Goal: Task Accomplishment & Management: Manage account settings

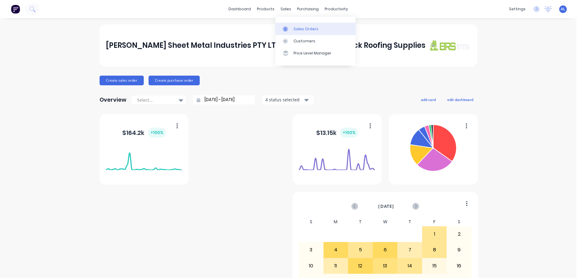
click at [313, 28] on div "Sales Orders" at bounding box center [306, 28] width 25 height 5
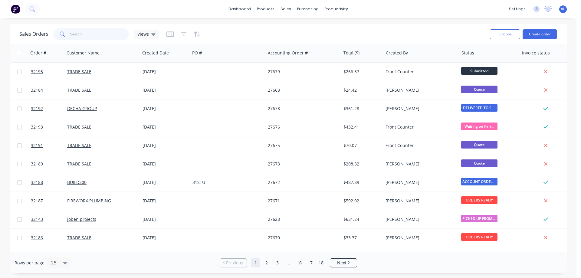
click at [90, 33] on input "text" at bounding box center [99, 34] width 59 height 12
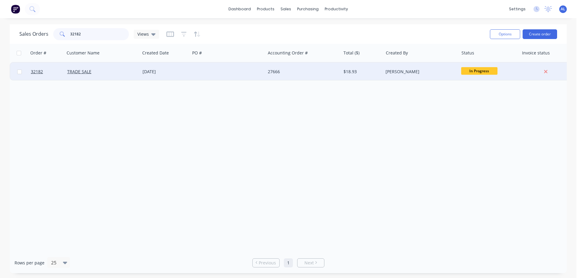
type input "32182"
click at [213, 73] on div at bounding box center [227, 72] width 75 height 18
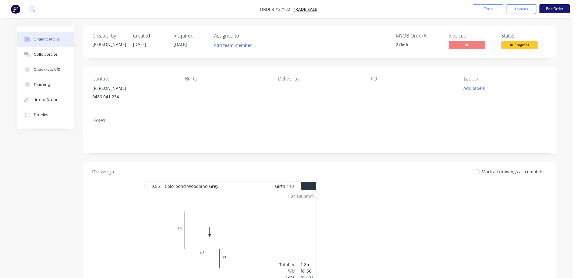
click at [552, 9] on button "Edit Order" at bounding box center [554, 8] width 30 height 9
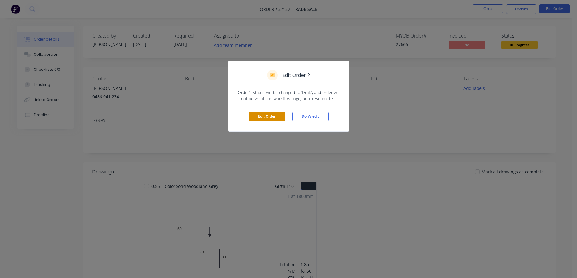
click at [270, 114] on button "Edit Order" at bounding box center [266, 116] width 36 height 9
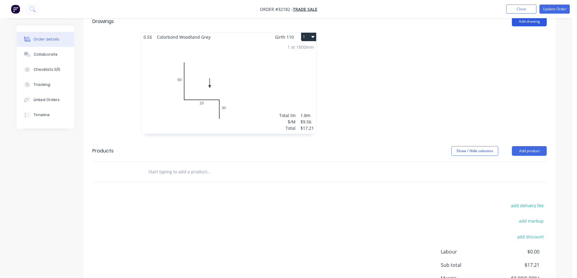
scroll to position [91, 0]
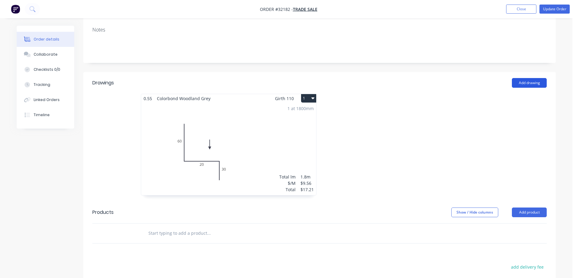
click at [532, 85] on button "Add drawing" at bounding box center [528, 83] width 35 height 10
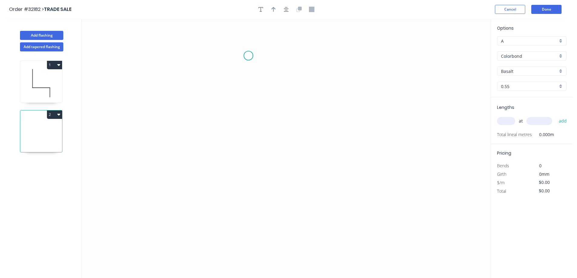
click at [248, 56] on icon "0" at bounding box center [286, 148] width 409 height 259
click at [249, 117] on icon "0" at bounding box center [286, 148] width 409 height 259
click at [340, 115] on icon "0 ?" at bounding box center [286, 148] width 409 height 259
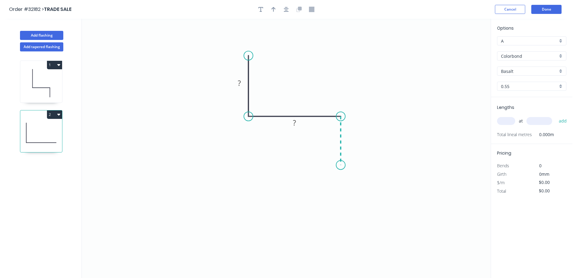
click at [344, 165] on icon "0 ? ?" at bounding box center [286, 148] width 409 height 259
click at [243, 81] on rect at bounding box center [239, 83] width 12 height 8
type input "$7.85"
click at [288, 11] on icon "button" at bounding box center [286, 9] width 5 height 5
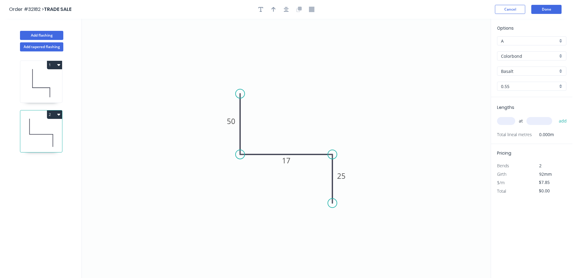
drag, startPoint x: 273, startPoint y: 8, endPoint x: 277, endPoint y: 17, distance: 10.5
click at [273, 8] on icon "button" at bounding box center [273, 9] width 4 height 5
drag, startPoint x: 459, startPoint y: 48, endPoint x: 321, endPoint y: 128, distance: 160.3
click at [326, 127] on icon at bounding box center [328, 117] width 5 height 19
click at [561, 72] on div "Basalt" at bounding box center [531, 71] width 69 height 9
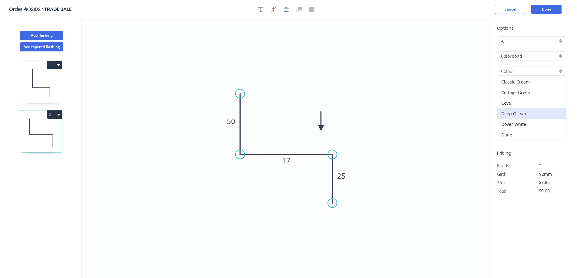
scroll to position [30, 0]
click at [521, 115] on div "Dover White" at bounding box center [531, 116] width 69 height 11
type input "Dover White"
click at [505, 125] on input "text" at bounding box center [506, 121] width 18 height 8
type input "1"
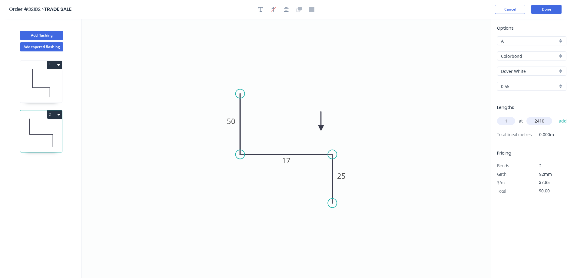
type input "2410"
click at [555, 116] on button "add" at bounding box center [562, 121] width 14 height 10
type input "$18.92"
click at [538, 9] on button "Done" at bounding box center [546, 9] width 30 height 9
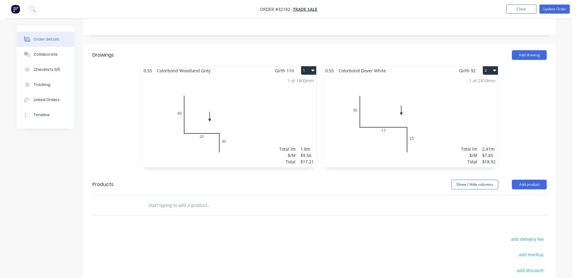
scroll to position [29, 0]
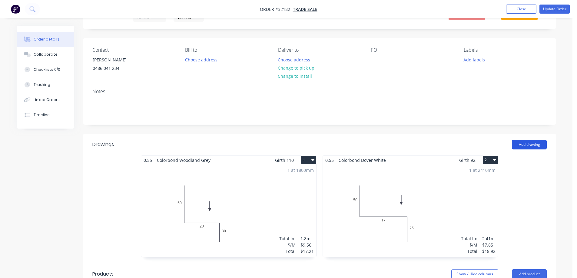
click at [531, 144] on button "Add drawing" at bounding box center [528, 145] width 35 height 10
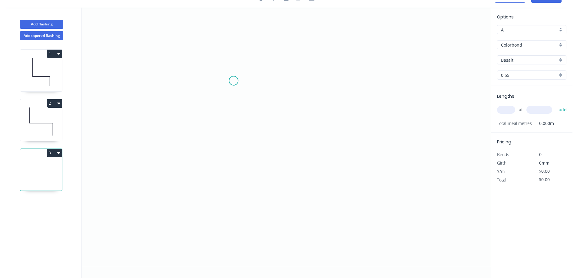
click at [233, 81] on icon "0" at bounding box center [286, 137] width 409 height 259
click at [329, 80] on icon "0" at bounding box center [286, 137] width 409 height 259
click at [320, 173] on icon "0 ?" at bounding box center [286, 137] width 409 height 259
drag, startPoint x: 319, startPoint y: 174, endPoint x: 324, endPoint y: 174, distance: 4.8
click at [324, 174] on circle at bounding box center [328, 173] width 9 height 9
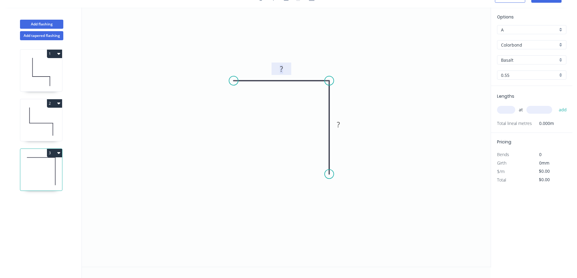
drag, startPoint x: 282, startPoint y: 71, endPoint x: 340, endPoint y: 53, distance: 60.4
click at [284, 69] on g "?" at bounding box center [281, 69] width 12 height 10
type input "$6.26"
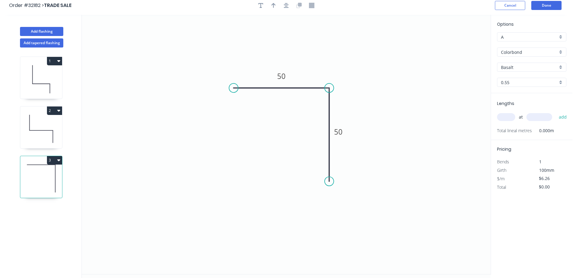
scroll to position [0, 0]
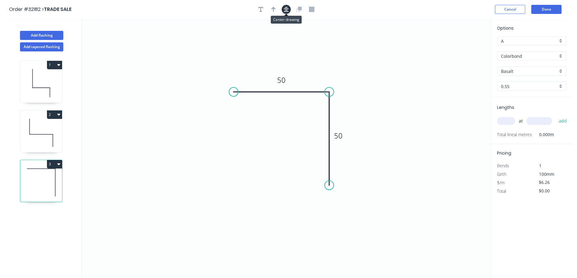
click at [288, 10] on icon "button" at bounding box center [286, 9] width 5 height 5
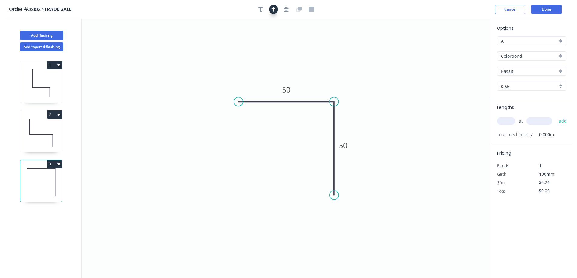
click at [275, 12] on button "button" at bounding box center [273, 9] width 9 height 9
drag, startPoint x: 410, startPoint y: 60, endPoint x: 328, endPoint y: 83, distance: 84.5
click at [321, 85] on icon at bounding box center [323, 76] width 5 height 19
drag, startPoint x: 509, startPoint y: 120, endPoint x: 491, endPoint y: 120, distance: 18.2
click at [509, 120] on input "text" at bounding box center [506, 121] width 18 height 8
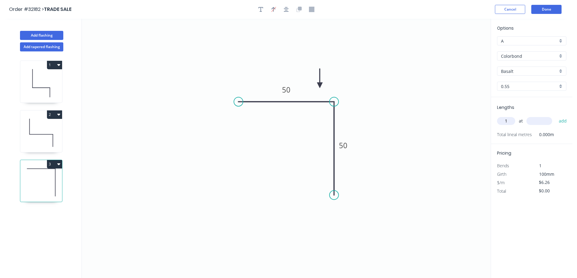
type input "1"
type input "2950"
click at [555, 116] on button "add" at bounding box center [562, 121] width 14 height 10
type input "$18.47"
click at [560, 71] on div "Basalt" at bounding box center [531, 71] width 69 height 9
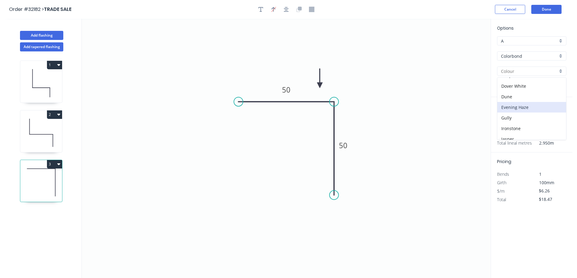
scroll to position [61, 0]
click at [528, 84] on div "Dover White" at bounding box center [531, 86] width 69 height 11
type input "Dover White"
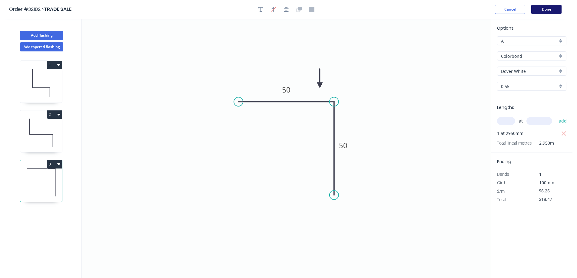
click at [544, 12] on button "Done" at bounding box center [546, 9] width 30 height 9
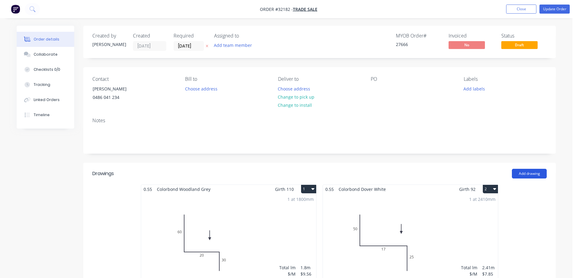
click at [539, 175] on button "Add drawing" at bounding box center [528, 174] width 35 height 10
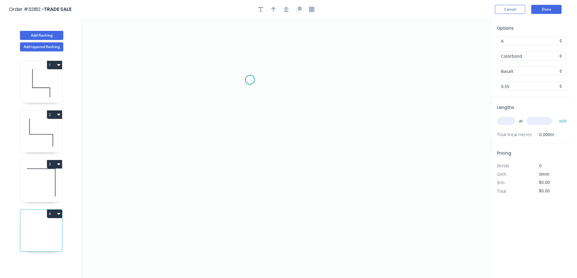
drag, startPoint x: 250, startPoint y: 80, endPoint x: 272, endPoint y: 77, distance: 22.3
click at [250, 81] on icon "0" at bounding box center [286, 148] width 409 height 259
drag, startPoint x: 316, startPoint y: 84, endPoint x: 316, endPoint y: 108, distance: 24.5
click at [316, 83] on icon "0" at bounding box center [286, 148] width 409 height 259
drag, startPoint x: 317, startPoint y: 150, endPoint x: 60, endPoint y: 157, distance: 257.6
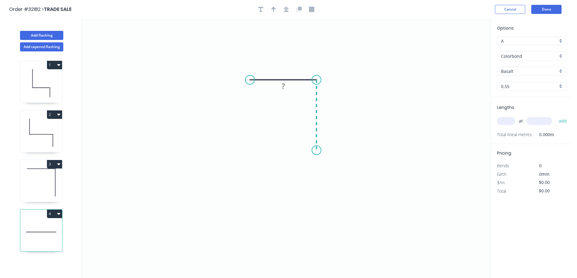
click at [317, 150] on icon "0 ?" at bounding box center [286, 148] width 409 height 259
drag, startPoint x: 285, startPoint y: 66, endPoint x: 294, endPoint y: 65, distance: 8.3
click at [288, 66] on rect at bounding box center [283, 68] width 12 height 8
type input "$6.26"
click at [274, 8] on icon "button" at bounding box center [273, 9] width 4 height 5
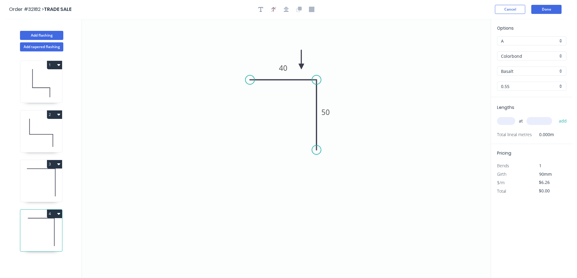
drag, startPoint x: 460, startPoint y: 47, endPoint x: 301, endPoint y: 67, distance: 160.4
click at [301, 67] on icon at bounding box center [300, 59] width 5 height 19
click at [286, 11] on icon "button" at bounding box center [286, 9] width 5 height 5
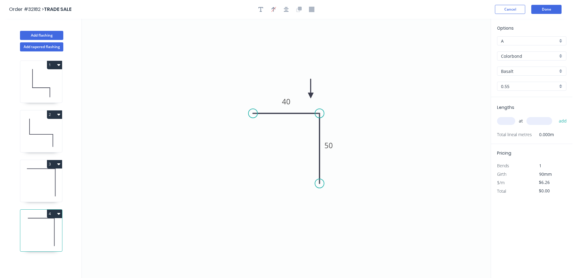
drag, startPoint x: 301, startPoint y: 65, endPoint x: 311, endPoint y: 96, distance: 31.7
click at [311, 96] on icon at bounding box center [310, 88] width 5 height 19
click at [560, 72] on div "Basalt" at bounding box center [531, 71] width 69 height 9
click at [524, 85] on div "Dover White" at bounding box center [531, 86] width 69 height 11
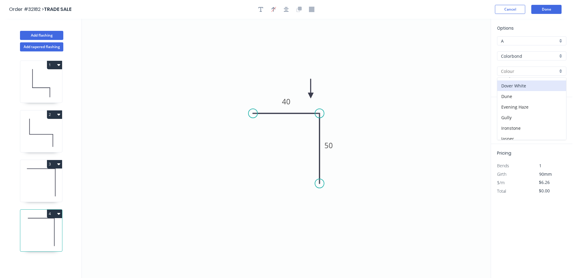
type input "Dover White"
click at [511, 120] on input "text" at bounding box center [506, 121] width 18 height 8
type input "1"
type input "2780"
click at [555, 116] on button "add" at bounding box center [562, 121] width 14 height 10
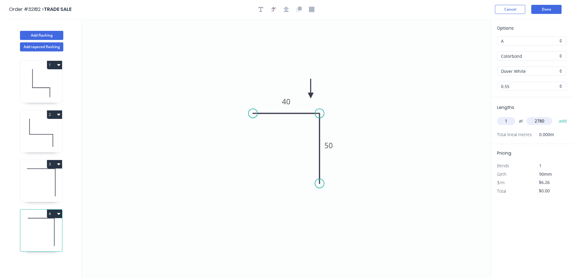
type input "$17.40"
click at [541, 10] on button "Done" at bounding box center [546, 9] width 30 height 9
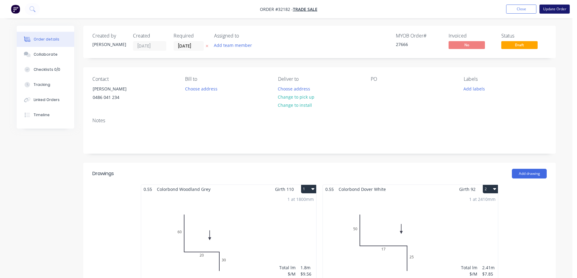
click at [557, 10] on button "Update Order" at bounding box center [554, 9] width 30 height 9
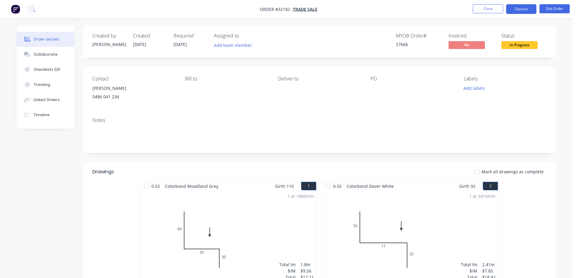
click at [521, 11] on button "Options" at bounding box center [521, 9] width 30 height 10
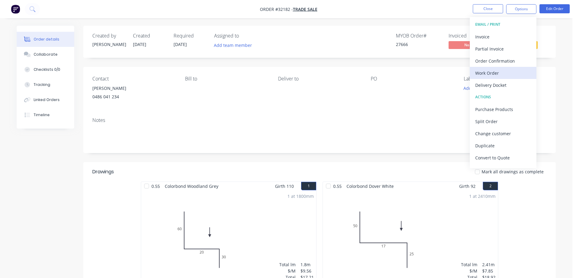
click at [501, 70] on div "Work Order" at bounding box center [503, 73] width 56 height 9
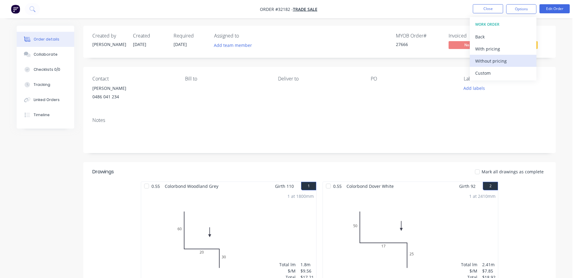
click at [505, 64] on div "Without pricing" at bounding box center [503, 61] width 56 height 9
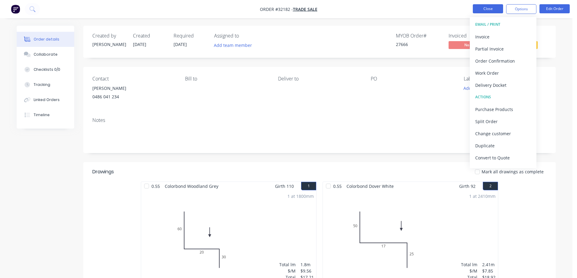
click at [493, 10] on button "Close" at bounding box center [487, 8] width 30 height 9
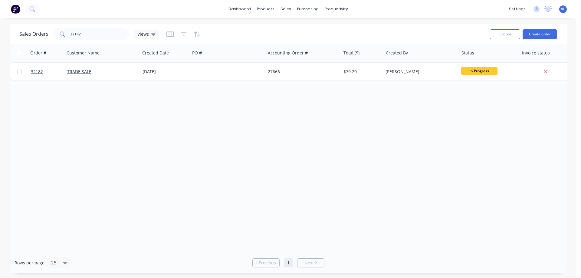
click at [17, 11] on img at bounding box center [15, 9] width 9 height 9
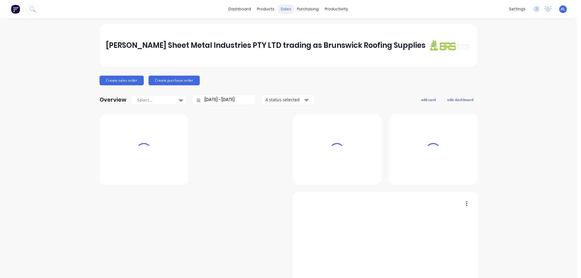
click at [285, 10] on div "sales" at bounding box center [286, 9] width 17 height 9
click at [283, 8] on div "sales" at bounding box center [286, 9] width 17 height 9
click at [281, 8] on div "sales" at bounding box center [286, 9] width 17 height 9
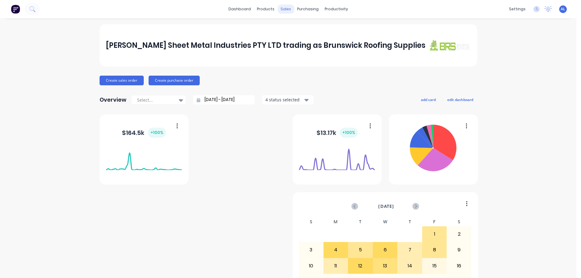
click at [287, 9] on div "sales" at bounding box center [286, 9] width 17 height 9
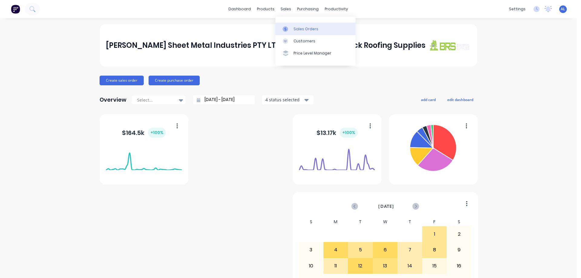
click at [307, 30] on div "Sales Orders" at bounding box center [306, 28] width 25 height 5
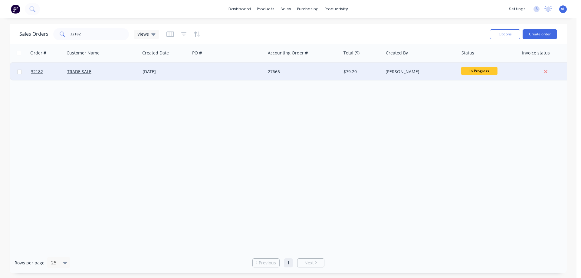
click at [444, 71] on div "[PERSON_NAME]" at bounding box center [419, 72] width 67 height 6
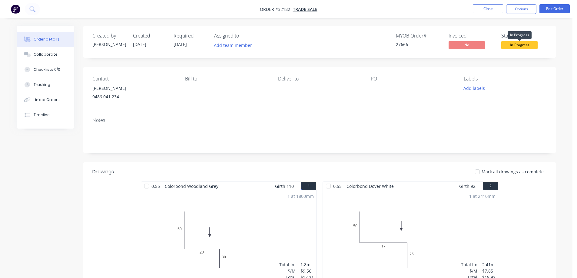
click at [520, 44] on span "In Progress" at bounding box center [519, 45] width 36 height 8
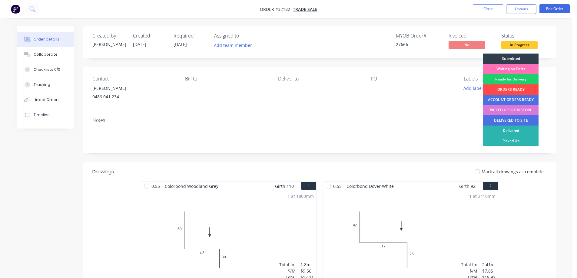
click at [519, 89] on div "ORDERS READY" at bounding box center [510, 89] width 55 height 10
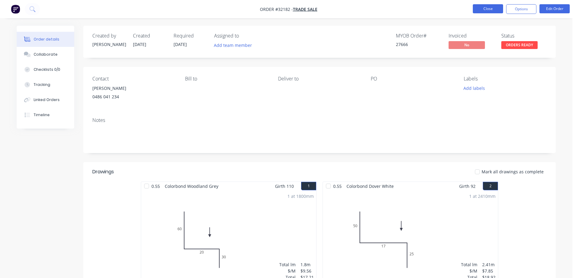
click at [480, 9] on button "Close" at bounding box center [487, 8] width 30 height 9
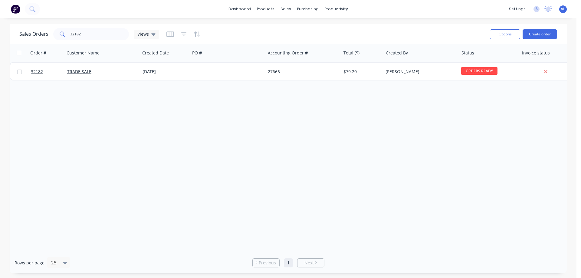
click at [15, 7] on img at bounding box center [15, 9] width 9 height 9
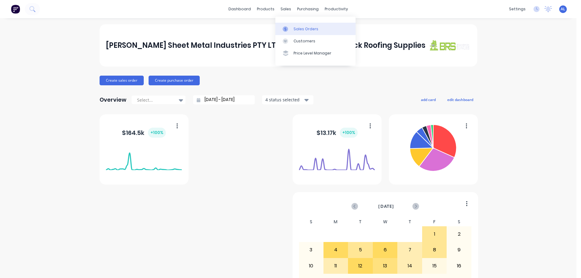
click at [311, 30] on div "Sales Orders" at bounding box center [306, 28] width 25 height 5
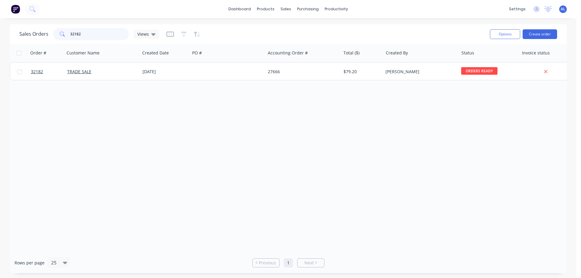
click at [97, 31] on input "32182" at bounding box center [99, 34] width 59 height 12
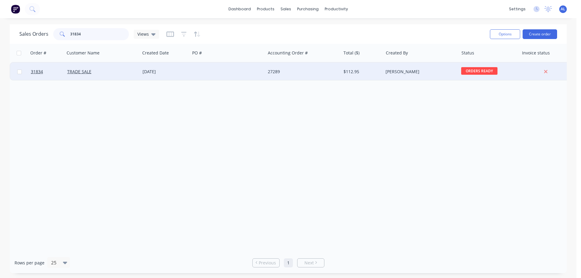
type input "31834"
click at [251, 70] on div at bounding box center [227, 72] width 75 height 18
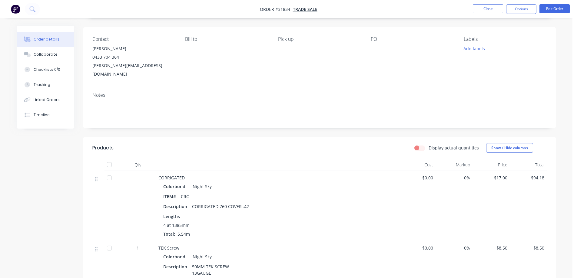
scroll to position [142, 0]
